Goal: Task Accomplishment & Management: Manage account settings

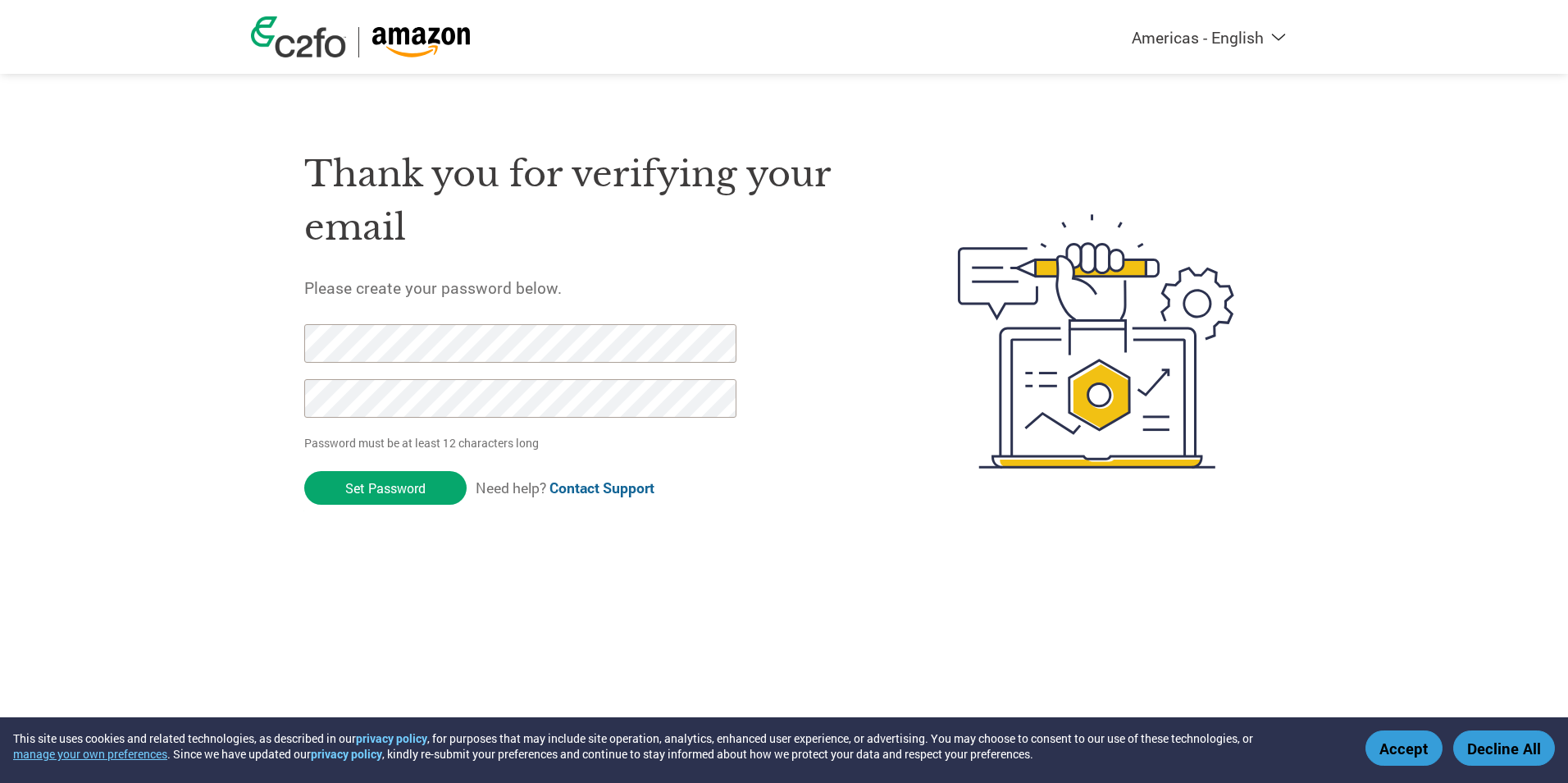
click at [1391, 744] on button "Accept" at bounding box center [1404, 748] width 77 height 36
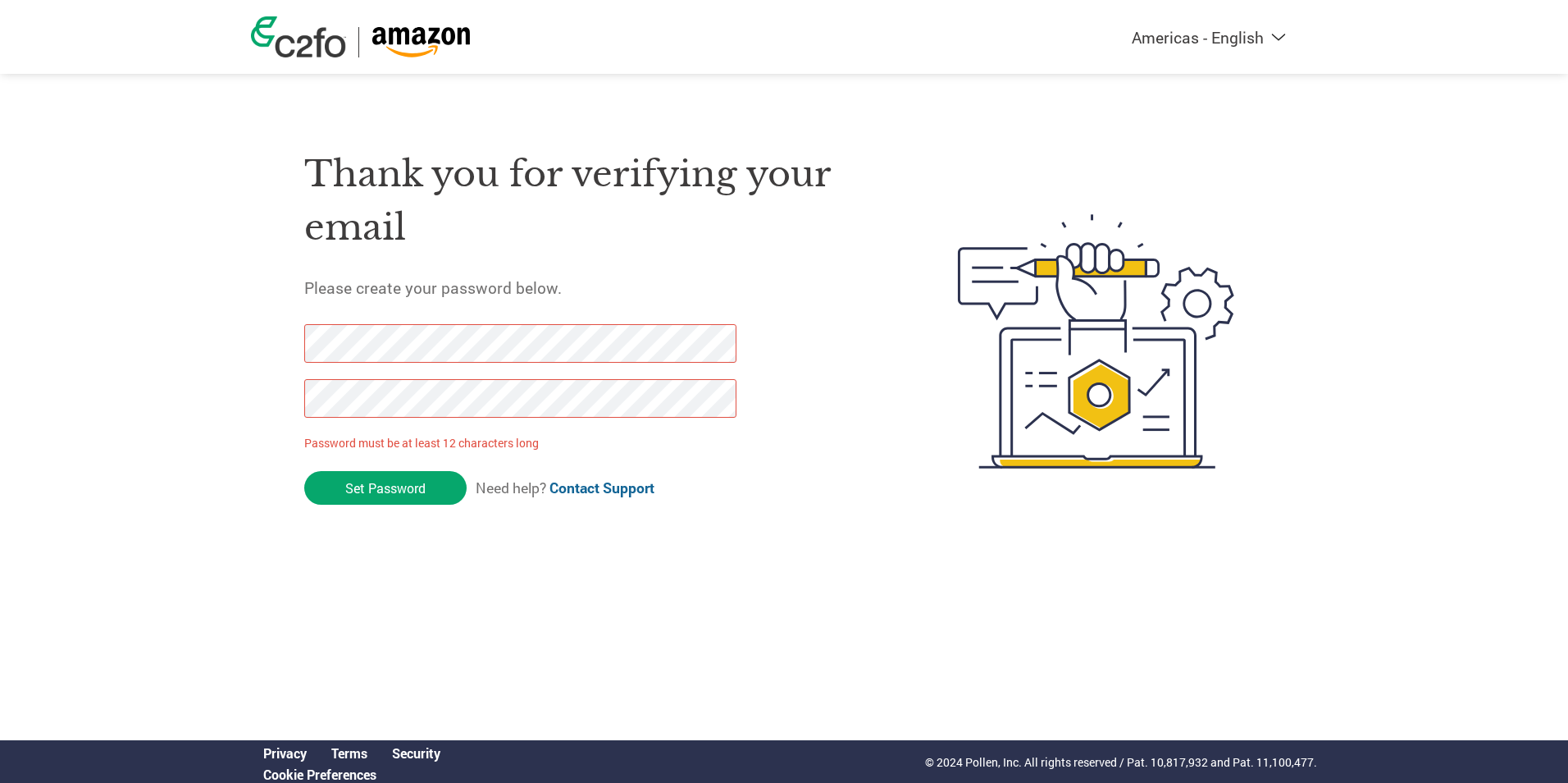
click at [364, 507] on form "Password must be at least 12 characters long Set Password Need help? Contact Su…" at bounding box center [535, 419] width 461 height 190
click at [207, 351] on div "Americas - English Américas - Español [GEOGRAPHIC_DATA] - Português Amériques -…" at bounding box center [784, 275] width 1568 height 552
click at [204, 398] on div "Americas - English Américas - Español [GEOGRAPHIC_DATA] - Português Amériques -…" at bounding box center [784, 275] width 1568 height 552
drag, startPoint x: 504, startPoint y: 570, endPoint x: 449, endPoint y: 539, distance: 63.1
click at [503, 571] on html "This site uses cookies and related technologies, as described in our privacy po…" at bounding box center [784, 308] width 1568 height 617
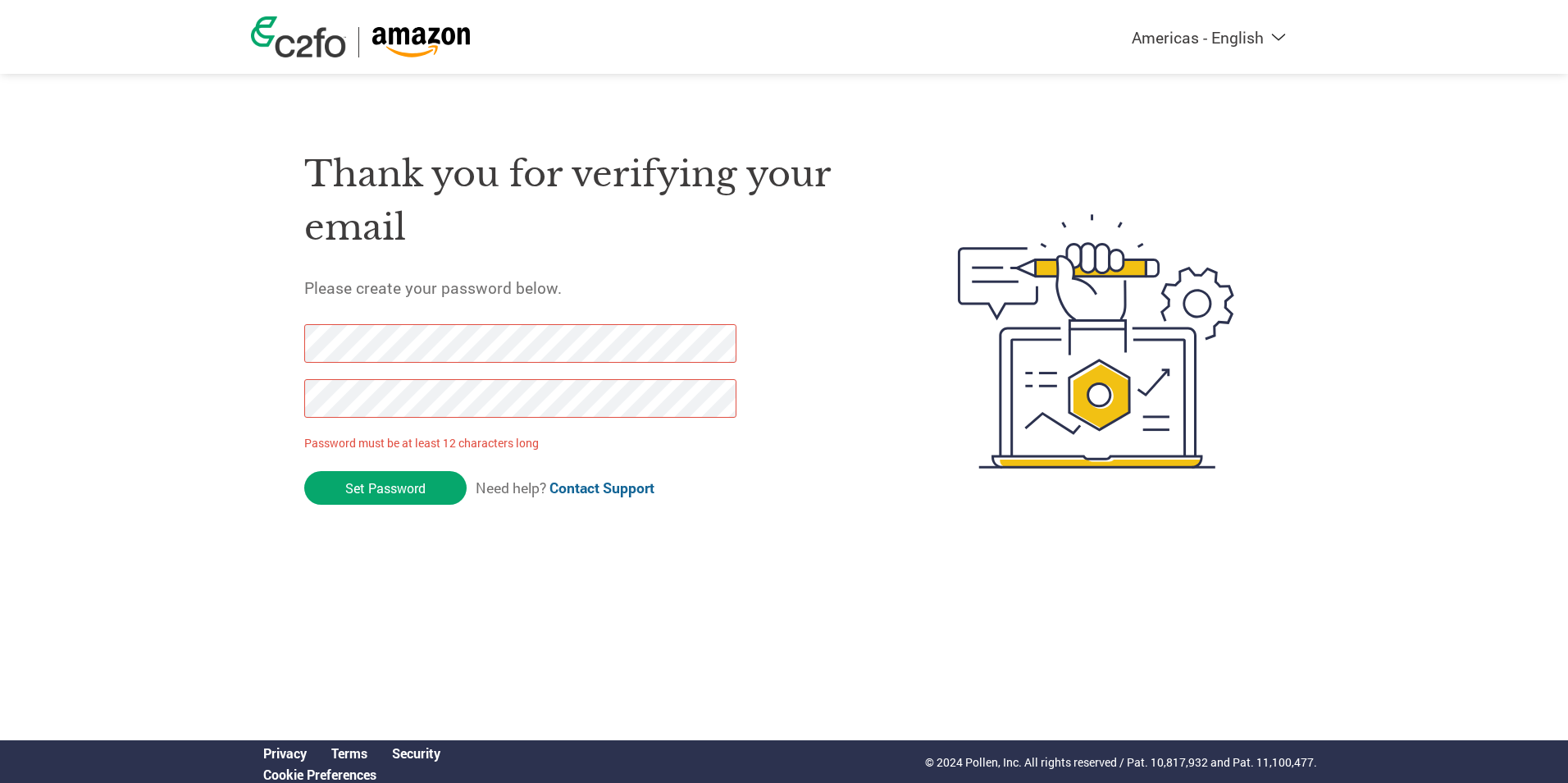
click at [172, 352] on div "Americas - English Américas - Español [GEOGRAPHIC_DATA] - Português Amériques -…" at bounding box center [784, 275] width 1568 height 552
click at [77, 373] on div "Americas - English Américas - Español [GEOGRAPHIC_DATA] - Português Amériques -…" at bounding box center [784, 275] width 1568 height 552
click at [403, 489] on input "Set Password" at bounding box center [385, 488] width 163 height 34
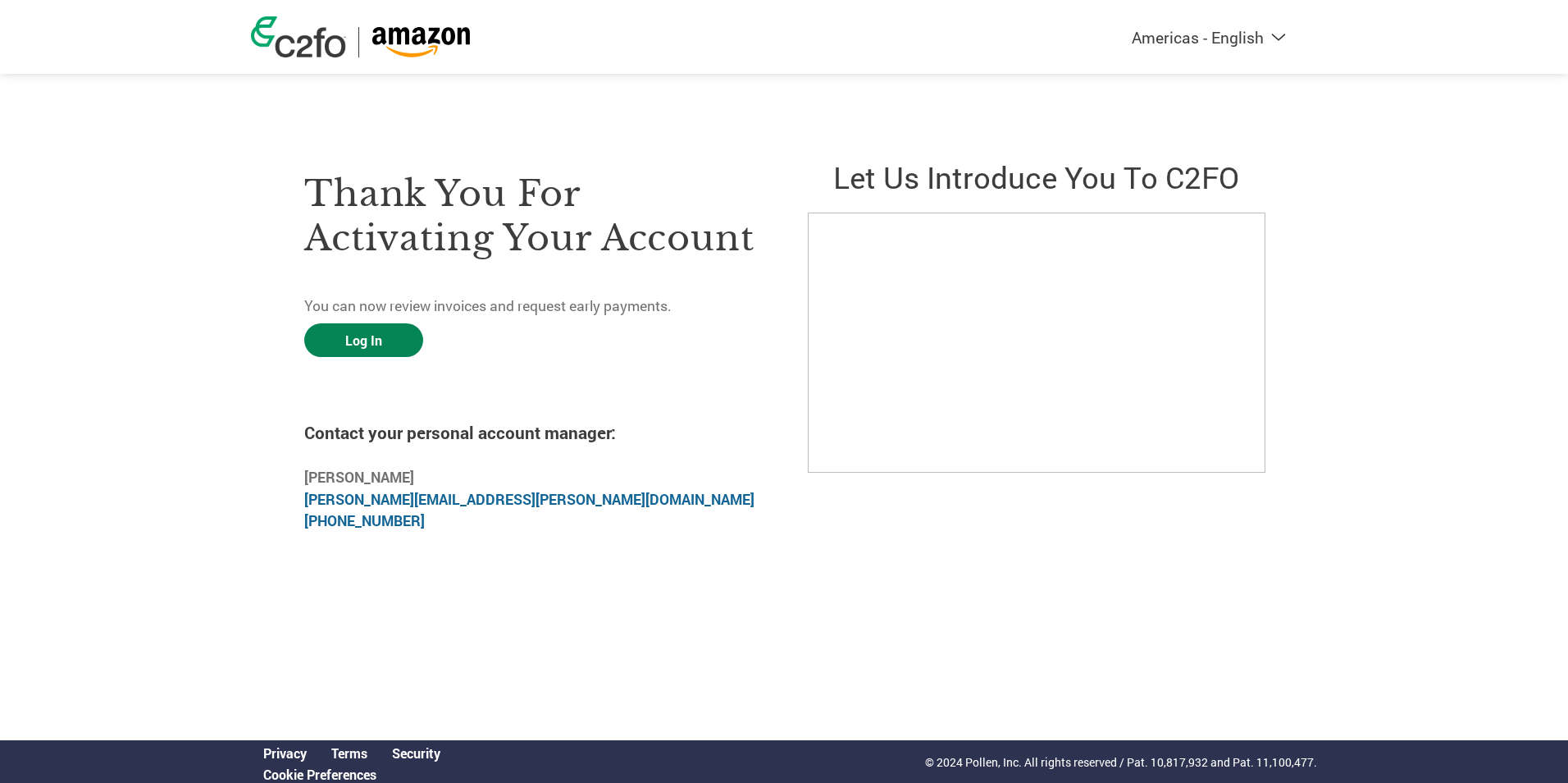
click at [366, 352] on link "Log In" at bounding box center [364, 340] width 119 height 34
